Goal: Task Accomplishment & Management: Manage account settings

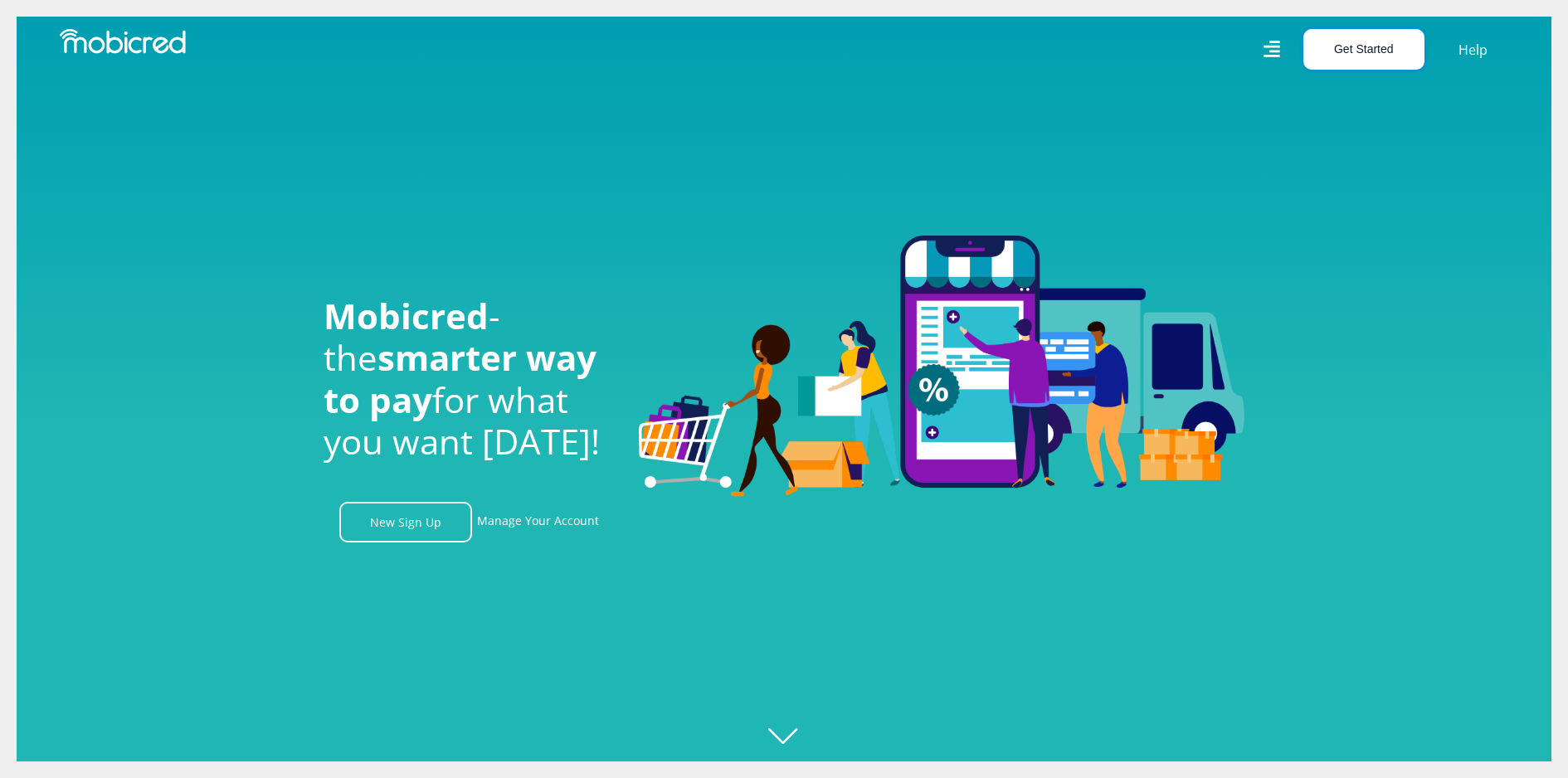
click at [1334, 41] on button "Get Started" at bounding box center [1364, 50] width 121 height 41
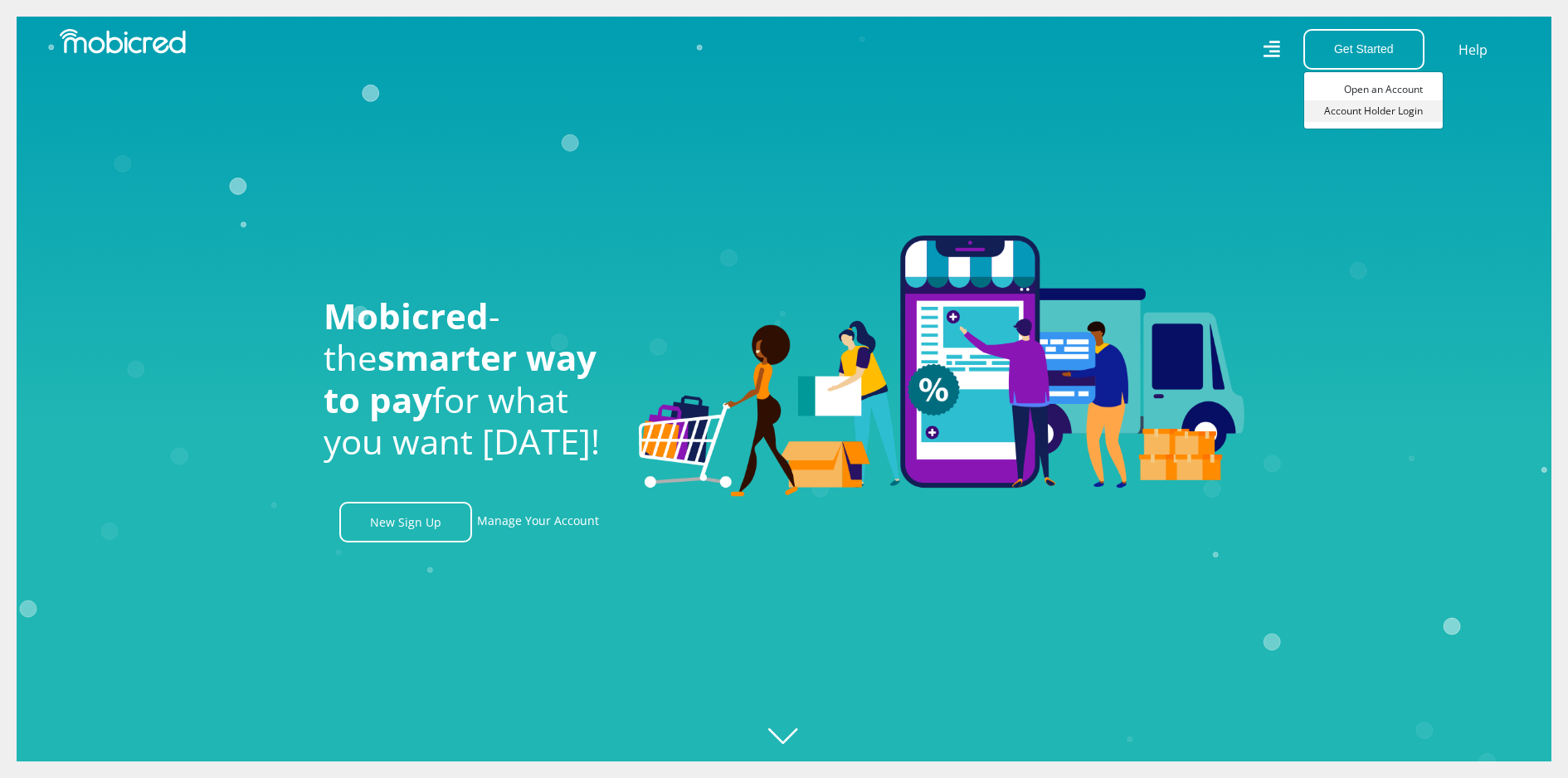
click at [1336, 113] on link "Account Holder Login" at bounding box center [1373, 110] width 138 height 21
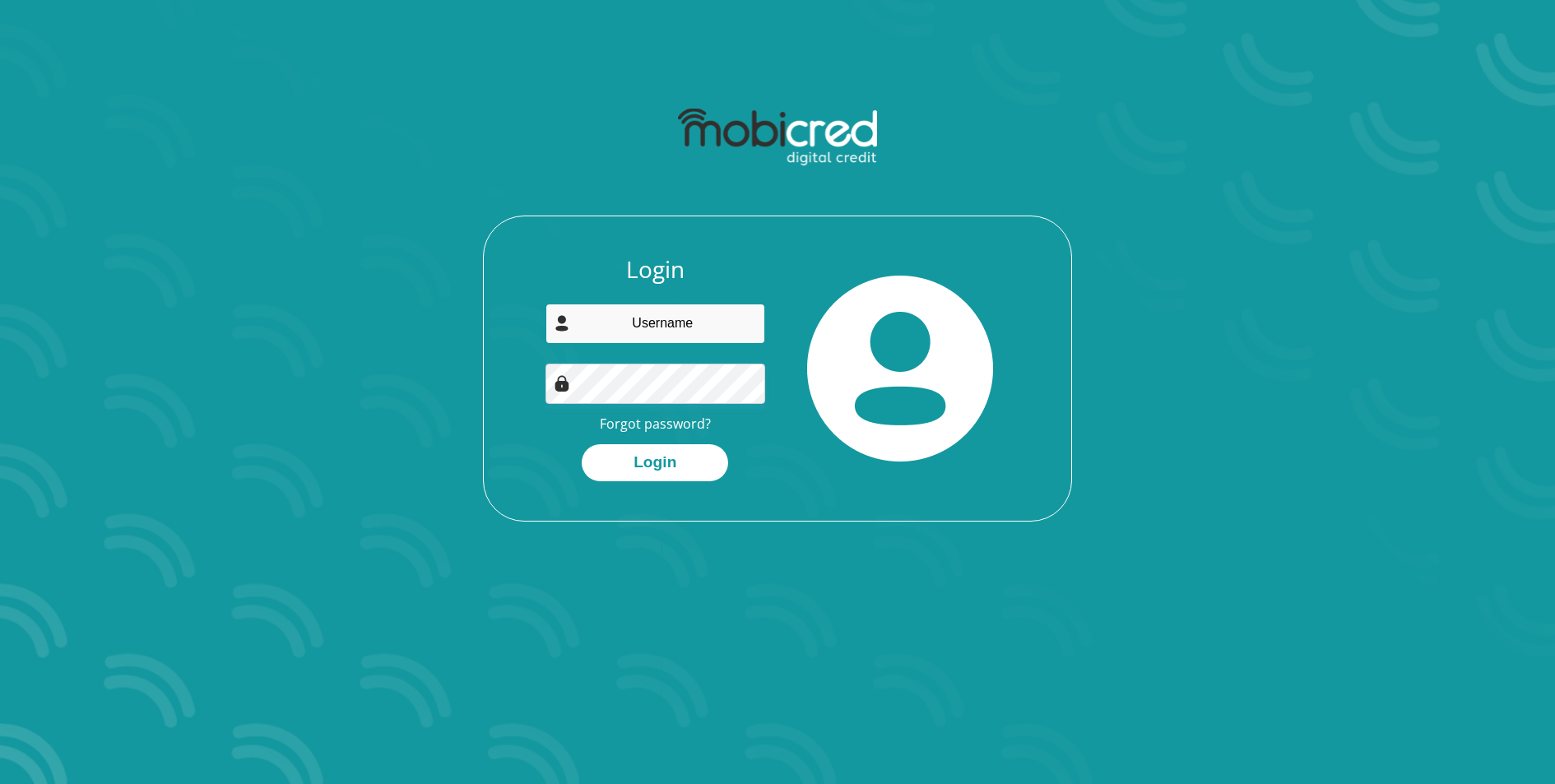
type input "[EMAIL_ADDRESS][DOMAIN_NAME]"
click at [582, 444] on button "Login" at bounding box center [655, 463] width 146 height 37
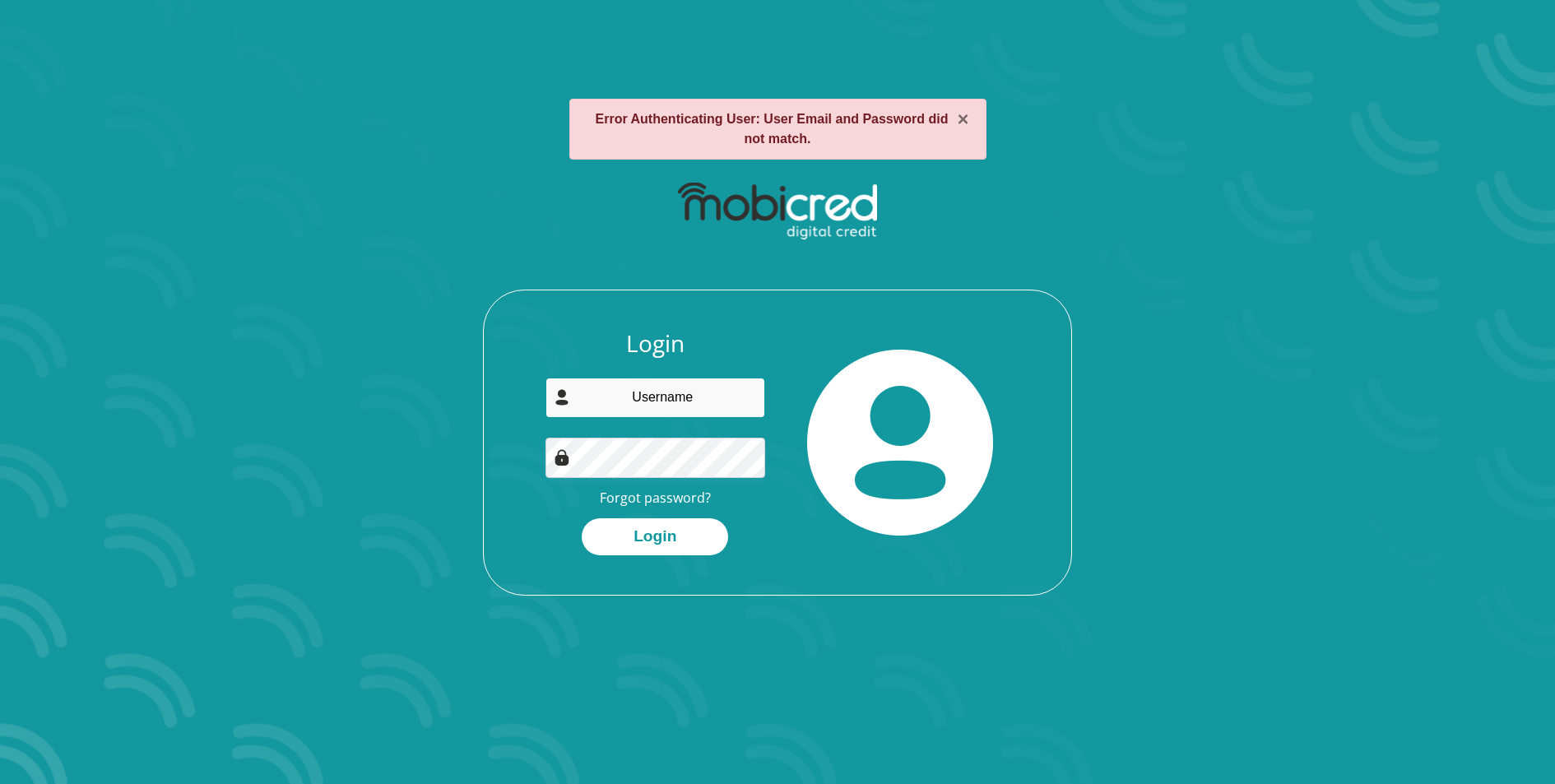
type input "[EMAIL_ADDRESS][DOMAIN_NAME]"
click at [582, 518] on button "Login" at bounding box center [655, 537] width 146 height 37
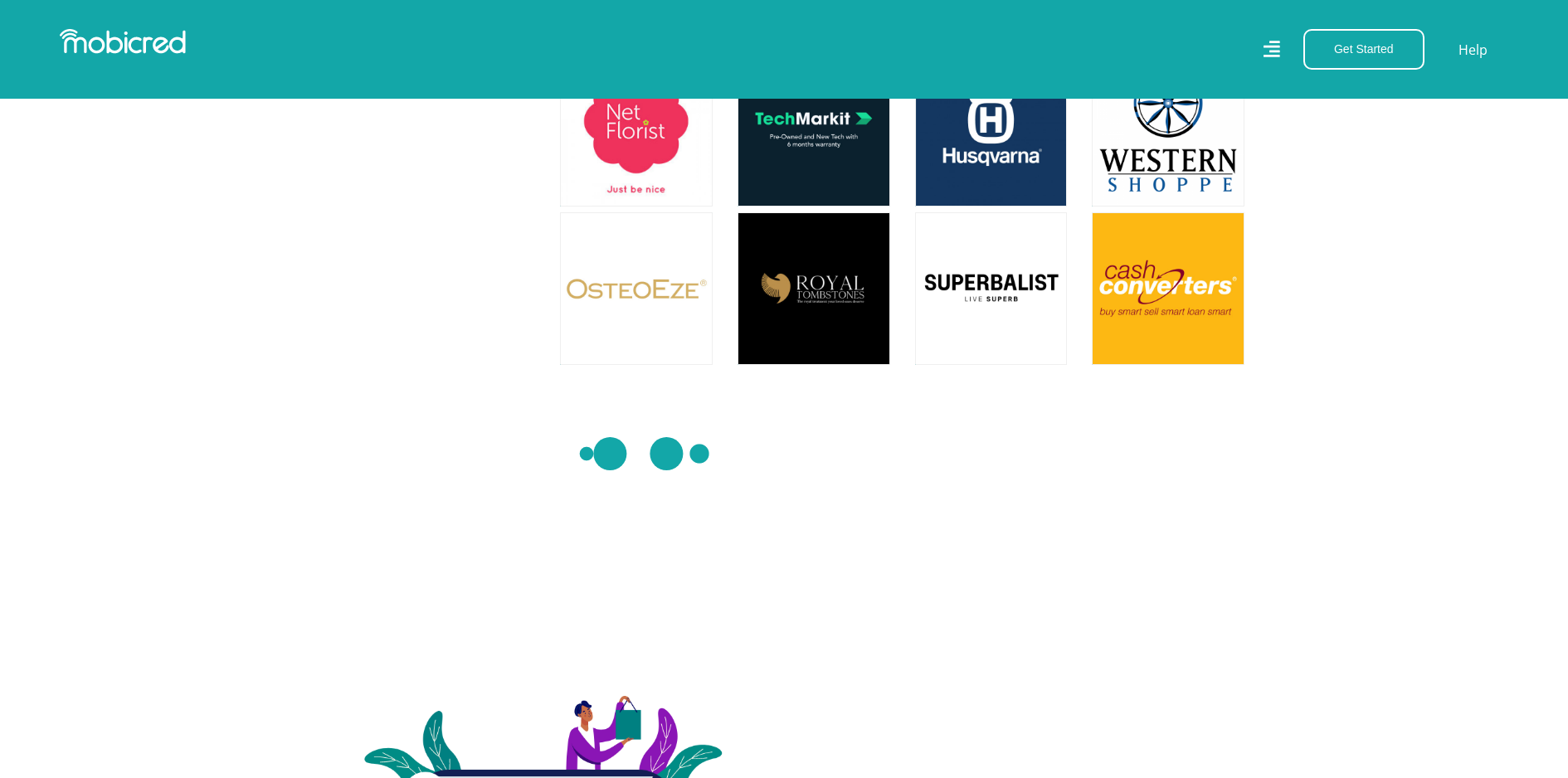
scroll to position [4878, 0]
